Goal: Task Accomplishment & Management: Manage account settings

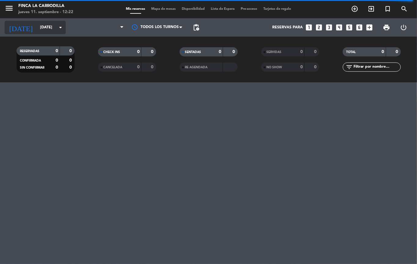
click at [51, 28] on input "[DATE]" at bounding box center [63, 27] width 52 height 10
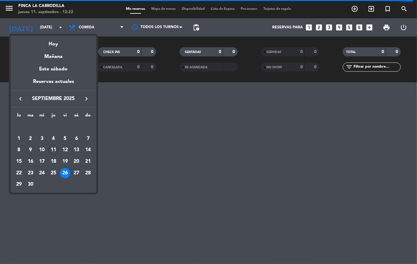
click at [186, 155] on div at bounding box center [208, 132] width 417 height 264
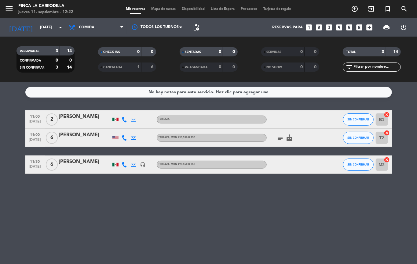
click at [82, 164] on div "[PERSON_NAME]" at bounding box center [85, 162] width 52 height 8
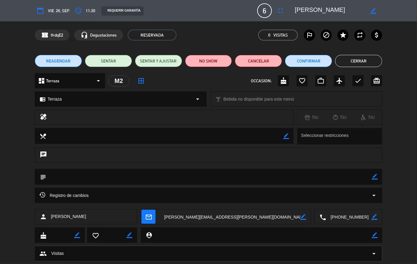
click at [148, 216] on icon "mail_outline" at bounding box center [148, 217] width 7 height 7
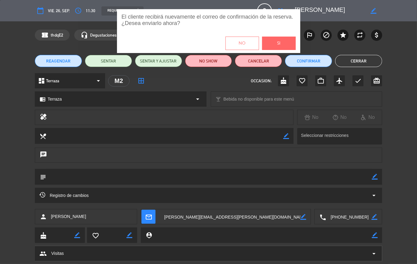
click at [275, 42] on button "Si" at bounding box center [279, 43] width 34 height 13
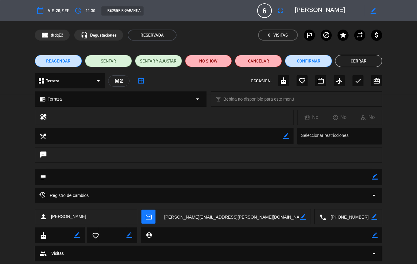
click at [361, 65] on button "Cerrar" at bounding box center [358, 61] width 47 height 12
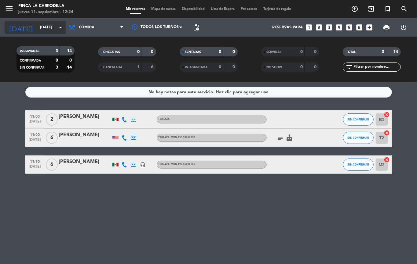
click at [37, 32] on input "[DATE]" at bounding box center [63, 27] width 52 height 10
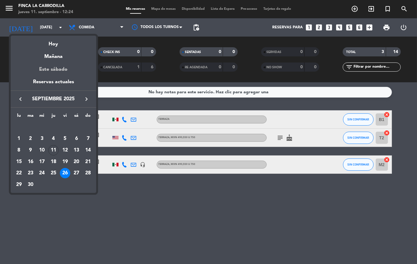
click at [61, 68] on div "Este sábado" at bounding box center [53, 69] width 85 height 17
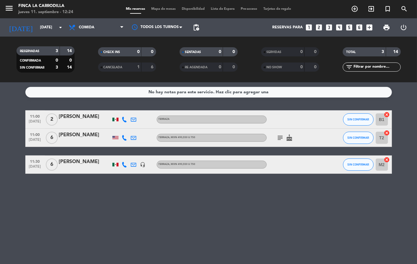
type input "[DATE]"
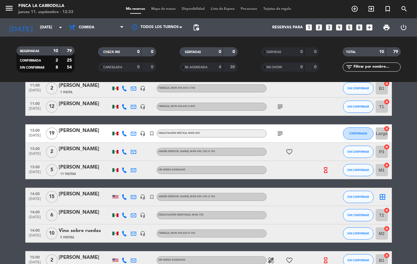
scroll to position [41, 0]
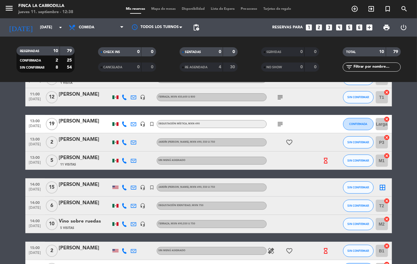
click at [356, 10] on icon "add_circle_outline" at bounding box center [354, 8] width 7 height 7
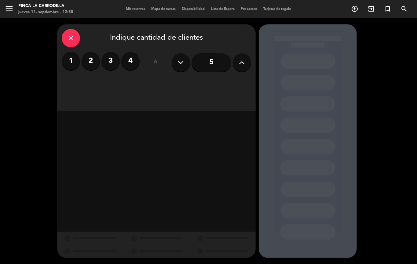
click at [71, 33] on div "close" at bounding box center [71, 38] width 18 height 18
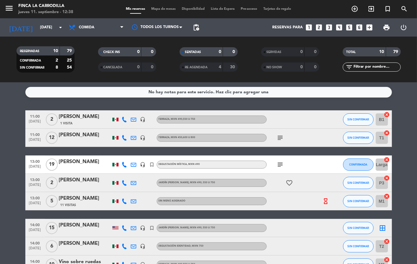
click at [277, 136] on icon "subject" at bounding box center [280, 137] width 7 height 7
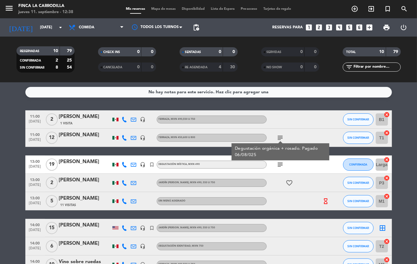
click at [0, 159] on bookings-row "11:00 [DATE] 2 [PERSON_NAME] 1 Visita headset_mic Terraza , MXN 490,550 u 750 S…" at bounding box center [208, 215] width 417 height 209
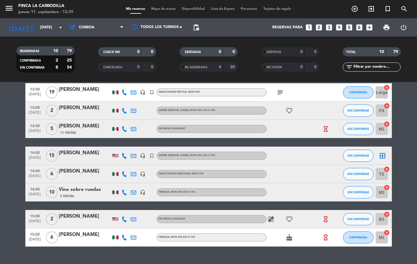
scroll to position [81, 0]
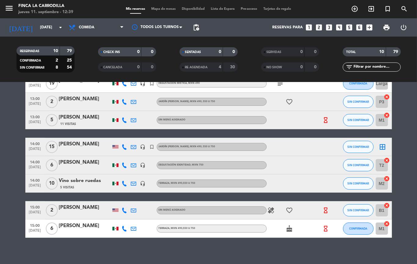
click at [141, 147] on icon "headset_mic" at bounding box center [142, 146] width 5 height 5
click at [0, 145] on bookings-row "11:00 [DATE] 2 [PERSON_NAME] 1 Visita headset_mic Terraza , MXN 490,550 u 750 S…" at bounding box center [208, 133] width 417 height 209
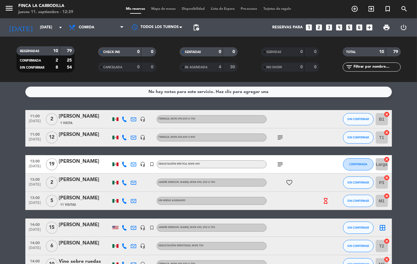
scroll to position [0, 0]
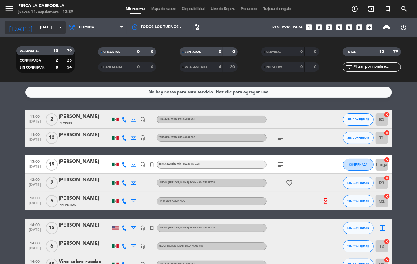
click at [37, 28] on input "[DATE]" at bounding box center [63, 27] width 52 height 10
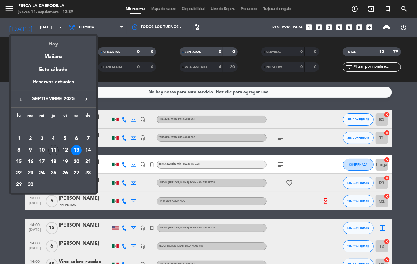
click at [57, 42] on div "Hoy" at bounding box center [53, 42] width 85 height 13
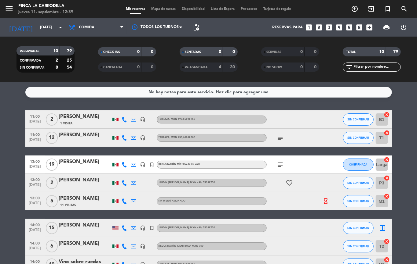
type input "[DEMOGRAPHIC_DATA][DATE]"
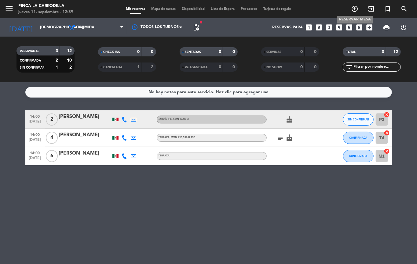
click at [351, 6] on icon "add_circle_outline" at bounding box center [354, 8] width 7 height 7
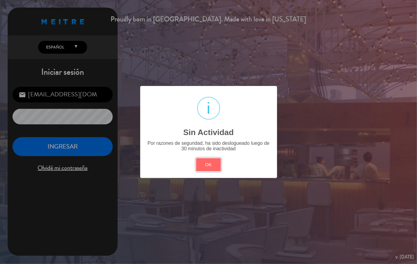
drag, startPoint x: 207, startPoint y: 165, endPoint x: 107, endPoint y: 143, distance: 102.2
click at [206, 165] on button "OK" at bounding box center [208, 164] width 25 height 13
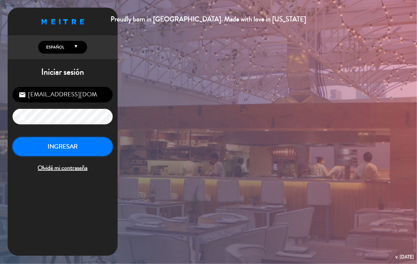
click at [85, 138] on button "INGRESAR" at bounding box center [63, 146] width 100 height 19
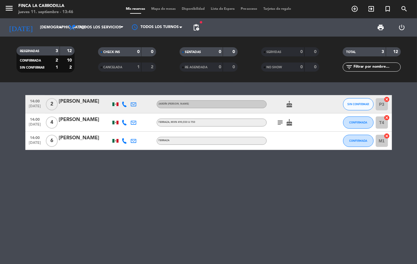
click at [279, 120] on icon "subject" at bounding box center [280, 122] width 7 height 7
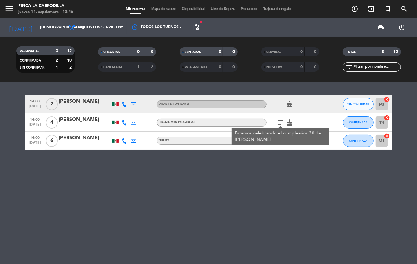
click at [279, 120] on icon "subject" at bounding box center [280, 122] width 7 height 7
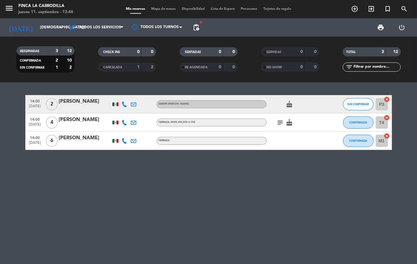
click at [115, 70] on div "CANCELADA" at bounding box center [114, 67] width 28 height 7
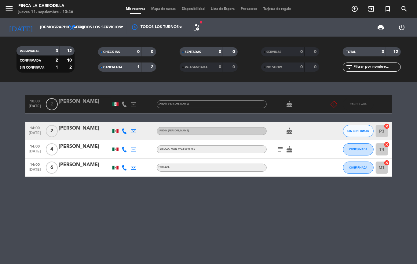
click at [120, 67] on span "CANCELADA" at bounding box center [113, 67] width 19 height 3
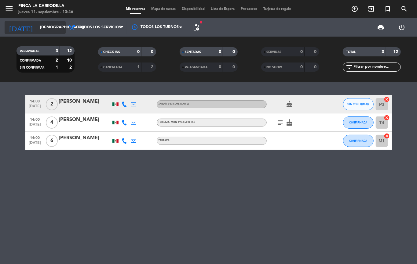
click at [52, 27] on input "[DEMOGRAPHIC_DATA][DATE]" at bounding box center [63, 27] width 52 height 10
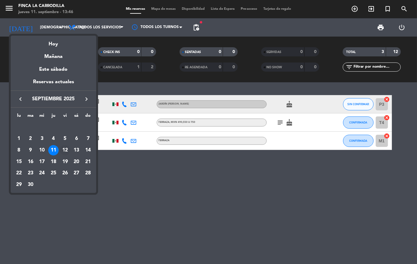
click at [63, 151] on div "12" at bounding box center [65, 150] width 10 height 10
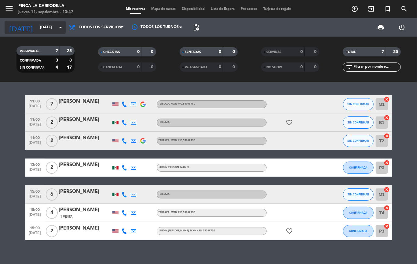
click at [32, 33] on div "[DATE] [DATE] arrow_drop_down" at bounding box center [35, 27] width 61 height 13
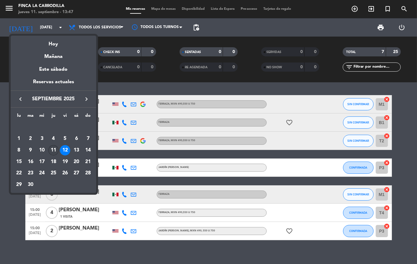
click at [54, 150] on div "11" at bounding box center [53, 150] width 10 height 10
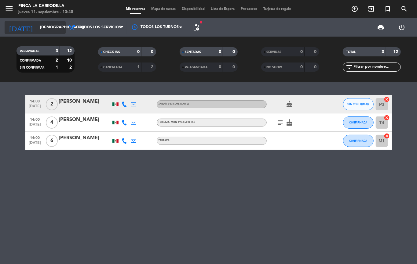
click at [37, 33] on div "[DATE] [DATE] arrow_drop_down" at bounding box center [35, 27] width 61 height 13
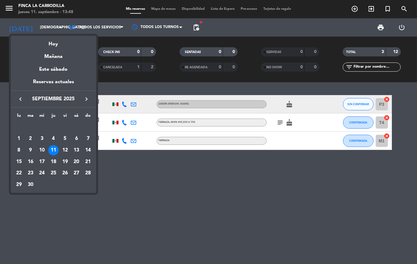
click at [86, 98] on icon "keyboard_arrow_right" at bounding box center [86, 99] width 7 height 7
click at [78, 139] on div "4" at bounding box center [76, 139] width 10 height 10
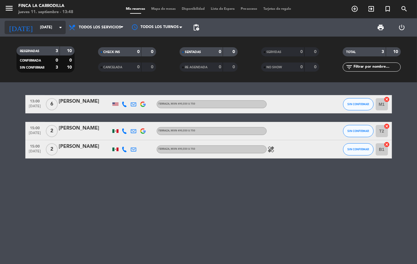
click at [59, 27] on icon "arrow_drop_down" at bounding box center [60, 27] width 7 height 7
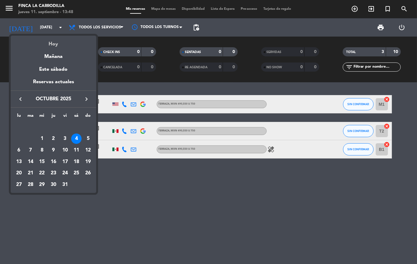
click at [69, 45] on div "Hoy" at bounding box center [53, 42] width 85 height 13
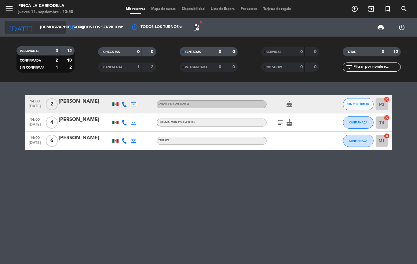
click at [37, 24] on input "[DEMOGRAPHIC_DATA][DATE]" at bounding box center [63, 27] width 52 height 10
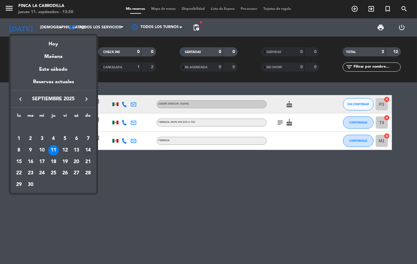
click at [84, 148] on div "14" at bounding box center [88, 150] width 10 height 10
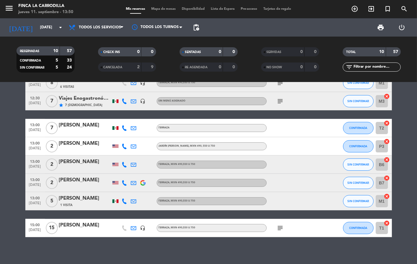
scroll to position [70, 0]
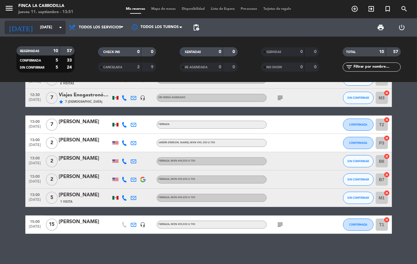
click at [51, 27] on input "[DATE]" at bounding box center [63, 27] width 52 height 10
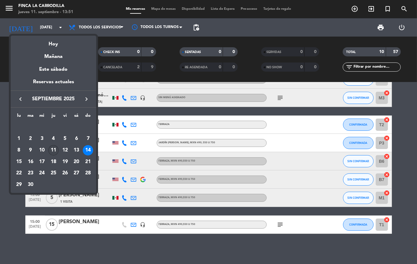
click at [55, 152] on div "11" at bounding box center [53, 150] width 10 height 10
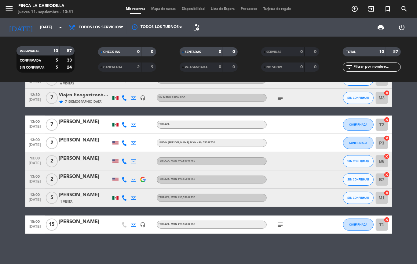
type input "[DEMOGRAPHIC_DATA][DATE]"
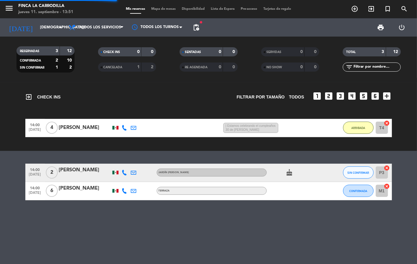
scroll to position [0, 0]
click at [368, 173] on span "SIN CONFIRMAR" at bounding box center [358, 172] width 22 height 3
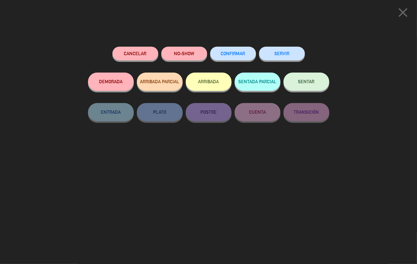
click at [209, 84] on button "ARRIBADA" at bounding box center [209, 82] width 46 height 18
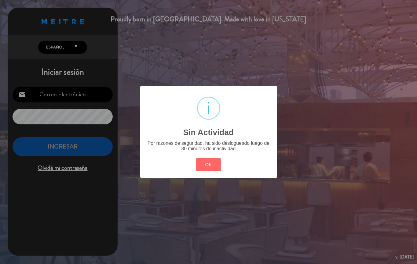
type input "[EMAIL_ADDRESS][DOMAIN_NAME]"
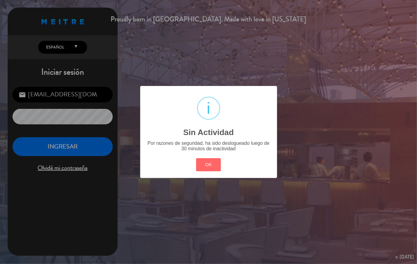
drag, startPoint x: 213, startPoint y: 161, endPoint x: 215, endPoint y: 139, distance: 21.5
click at [213, 160] on button "OK" at bounding box center [208, 164] width 25 height 13
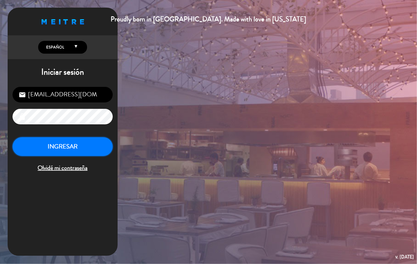
click at [68, 145] on button "INGRESAR" at bounding box center [63, 146] width 100 height 19
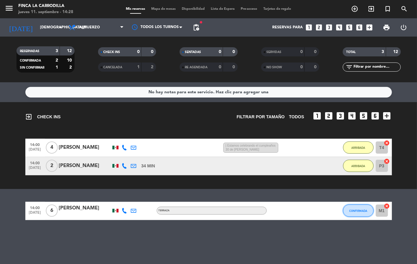
click at [358, 213] on button "CONFIRMADA" at bounding box center [358, 211] width 31 height 12
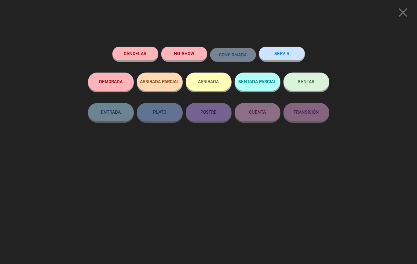
click at [214, 86] on button "ARRIBADA" at bounding box center [209, 82] width 46 height 18
